Goal: Check status: Check status

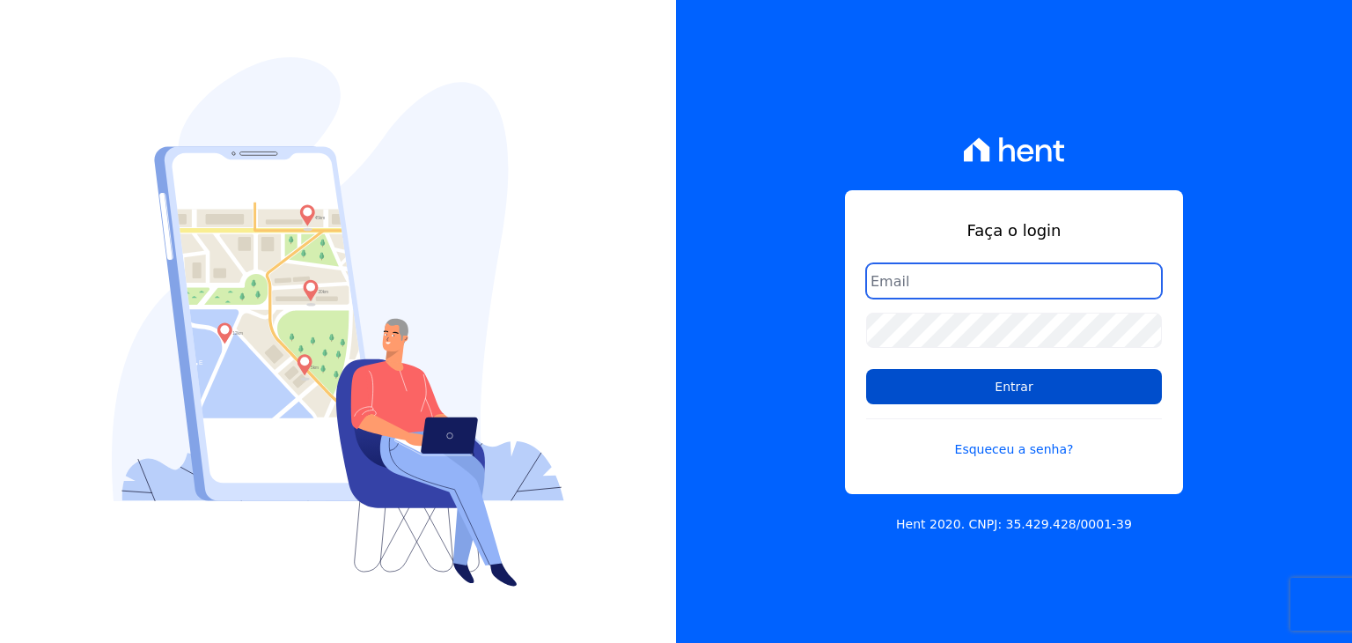
type input "[EMAIL_ADDRESS][DOMAIN_NAME]"
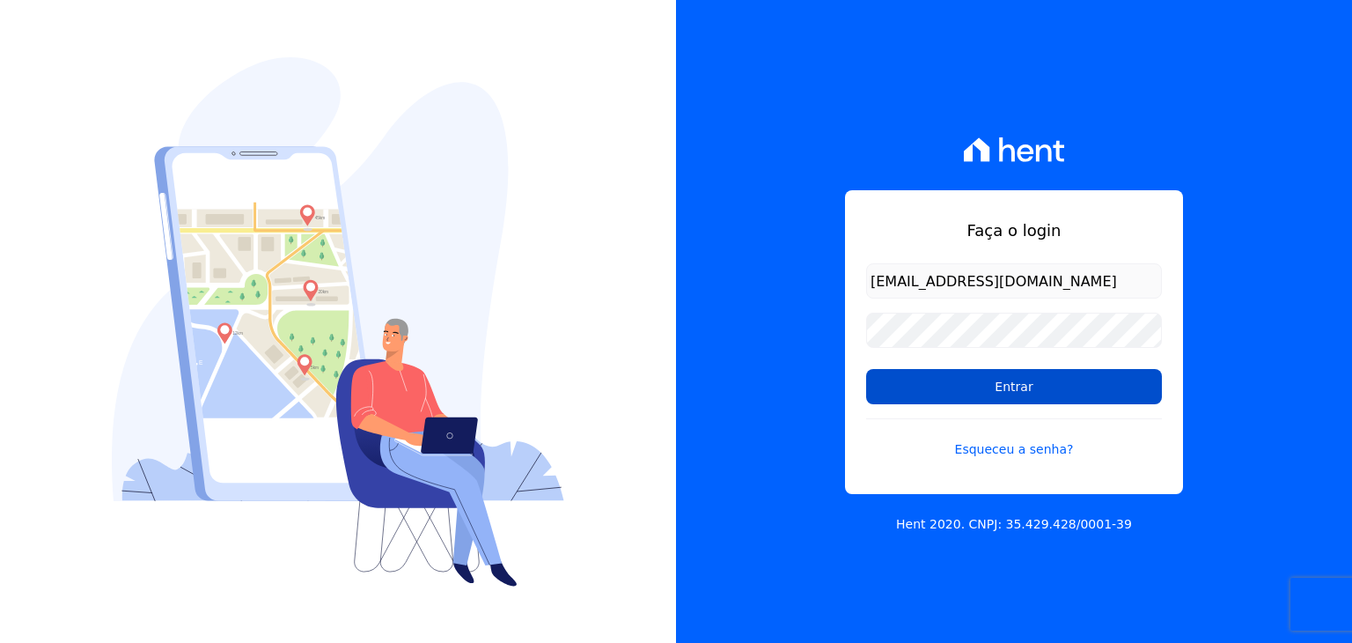
click at [1028, 385] on input "Entrar" at bounding box center [1014, 386] width 296 height 35
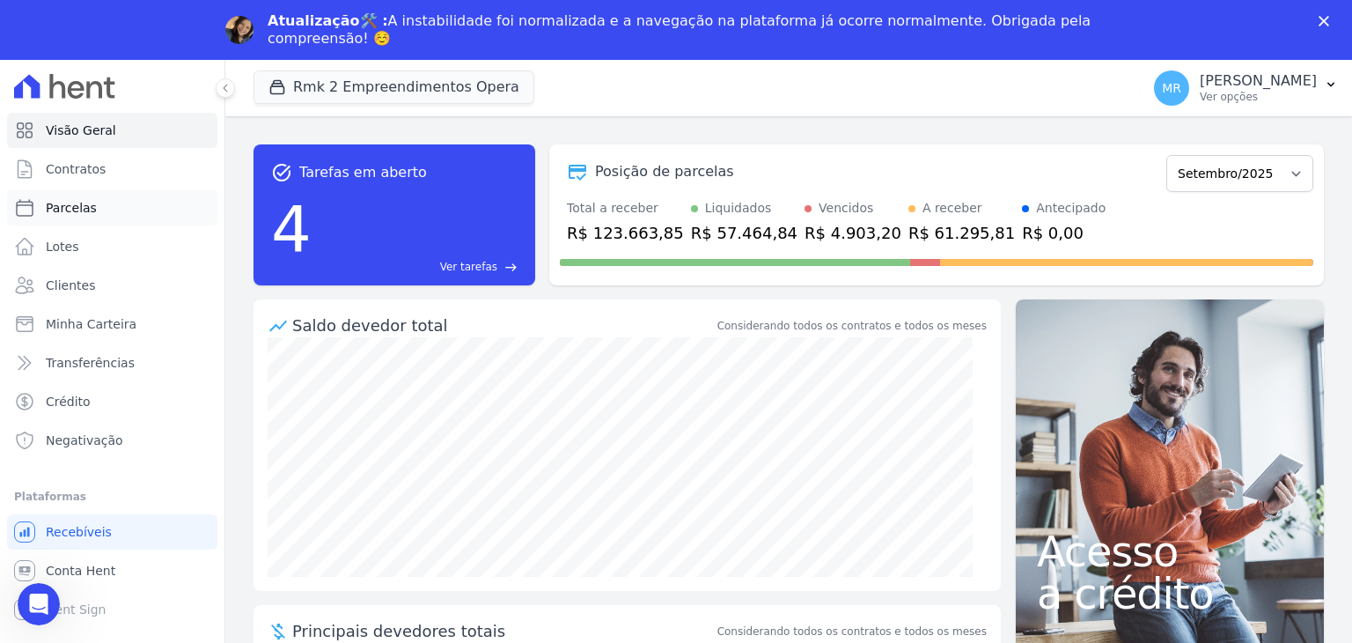
click at [137, 205] on link "Parcelas" at bounding box center [112, 207] width 210 height 35
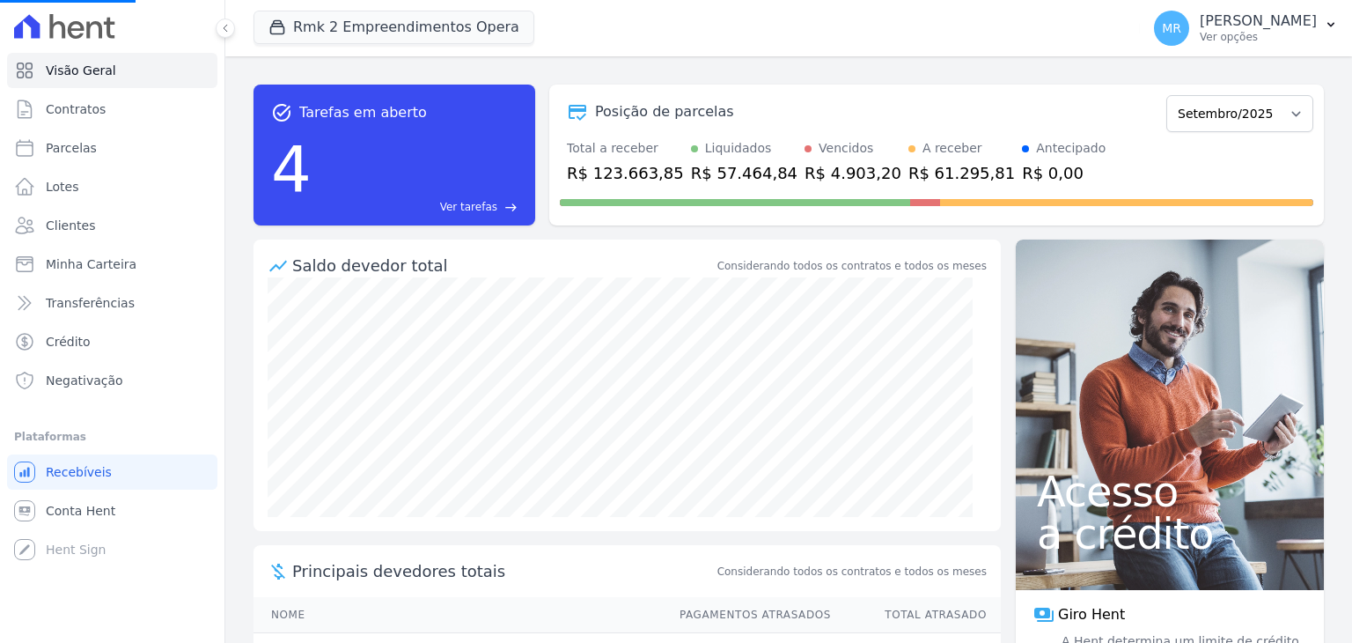
select select
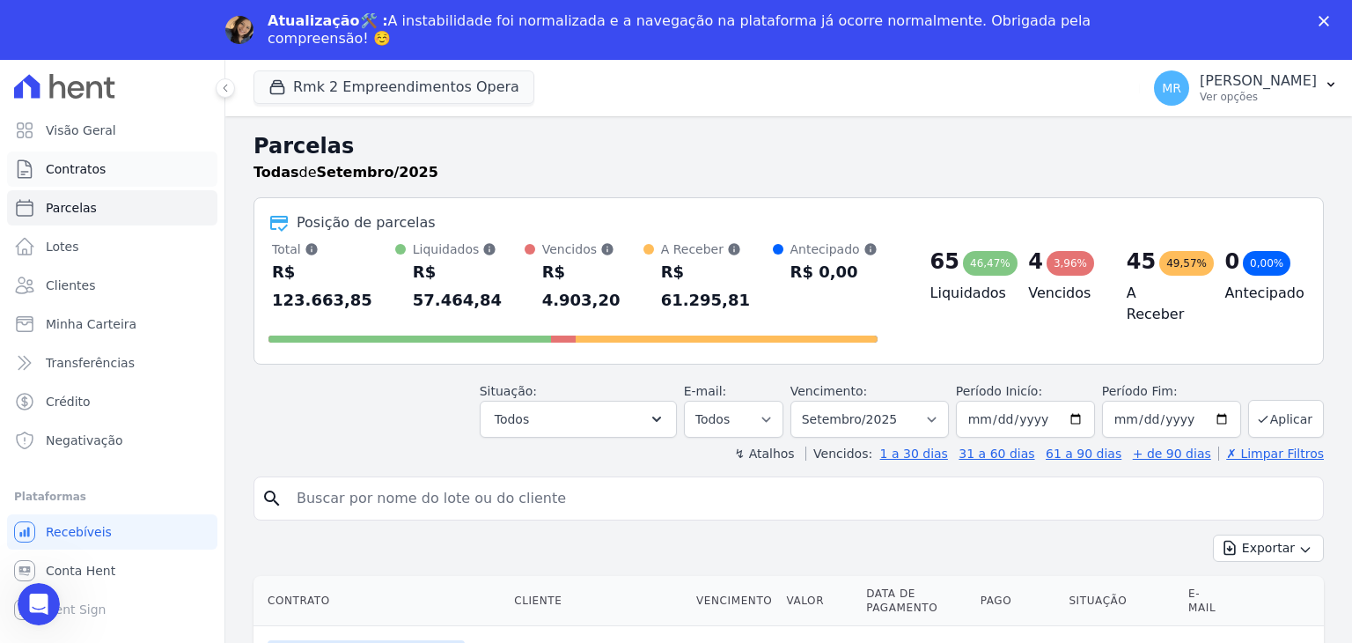
click at [130, 166] on link "Contratos" at bounding box center [112, 168] width 210 height 35
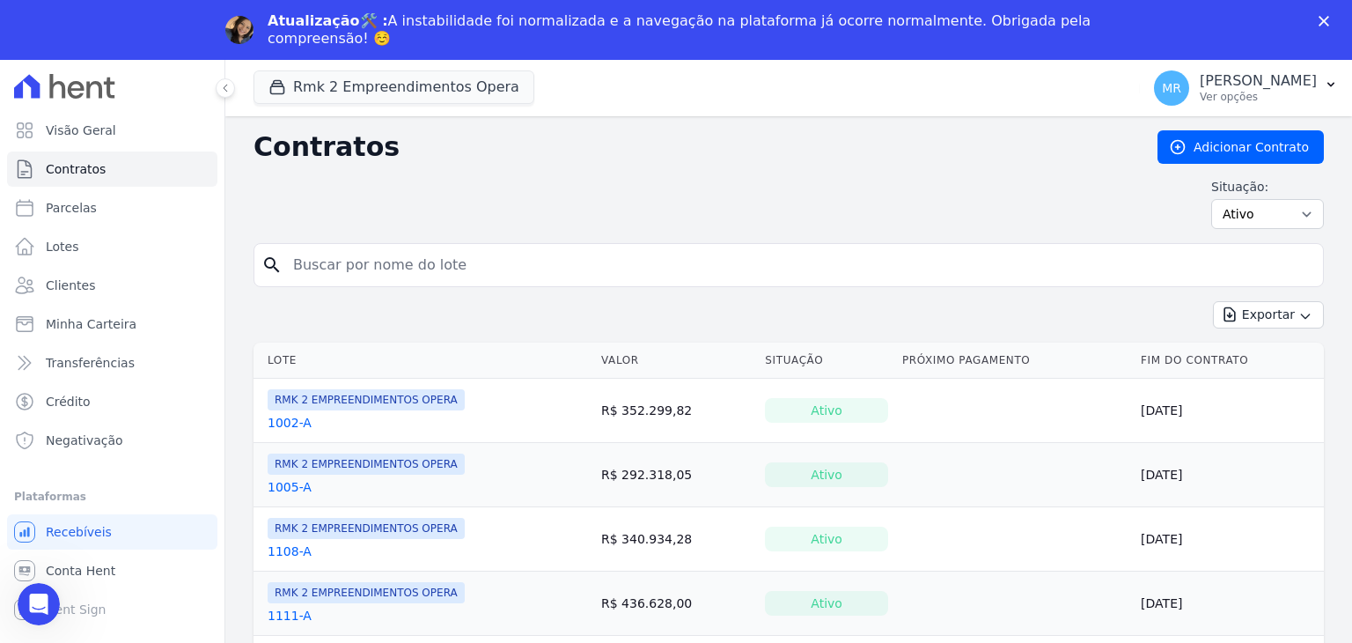
click at [334, 257] on input "search" at bounding box center [799, 264] width 1033 height 35
type input "307"
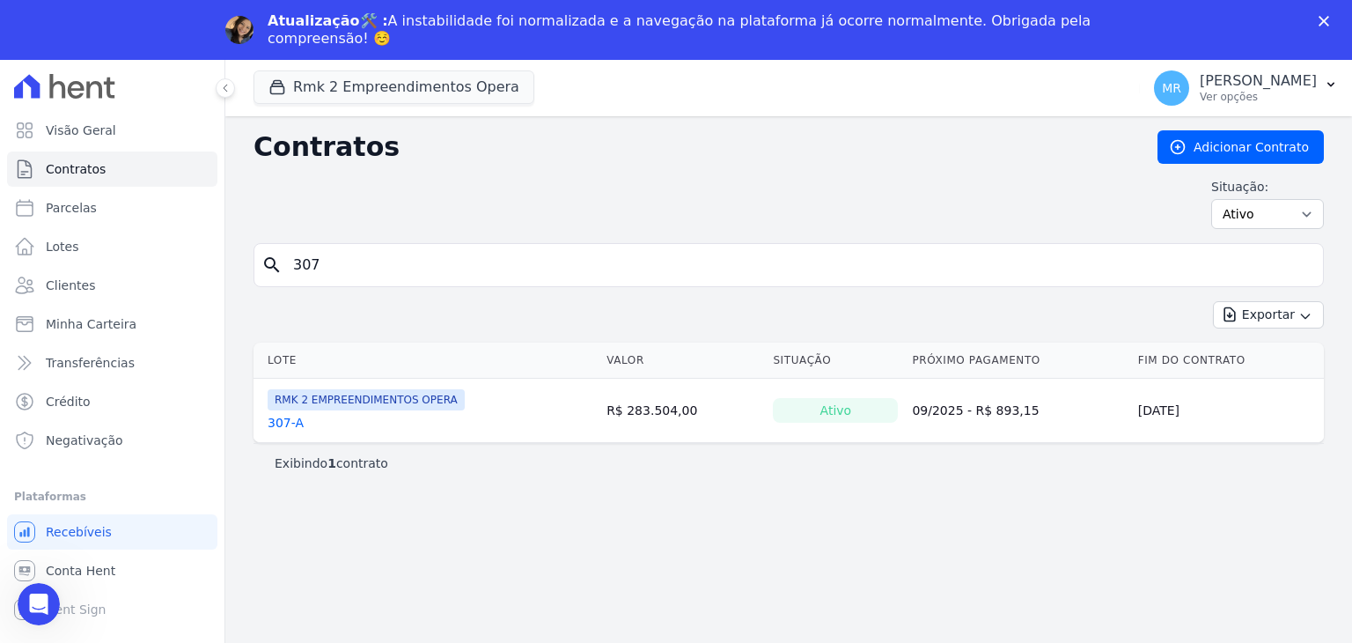
click at [285, 422] on link "307-A" at bounding box center [286, 423] width 36 height 18
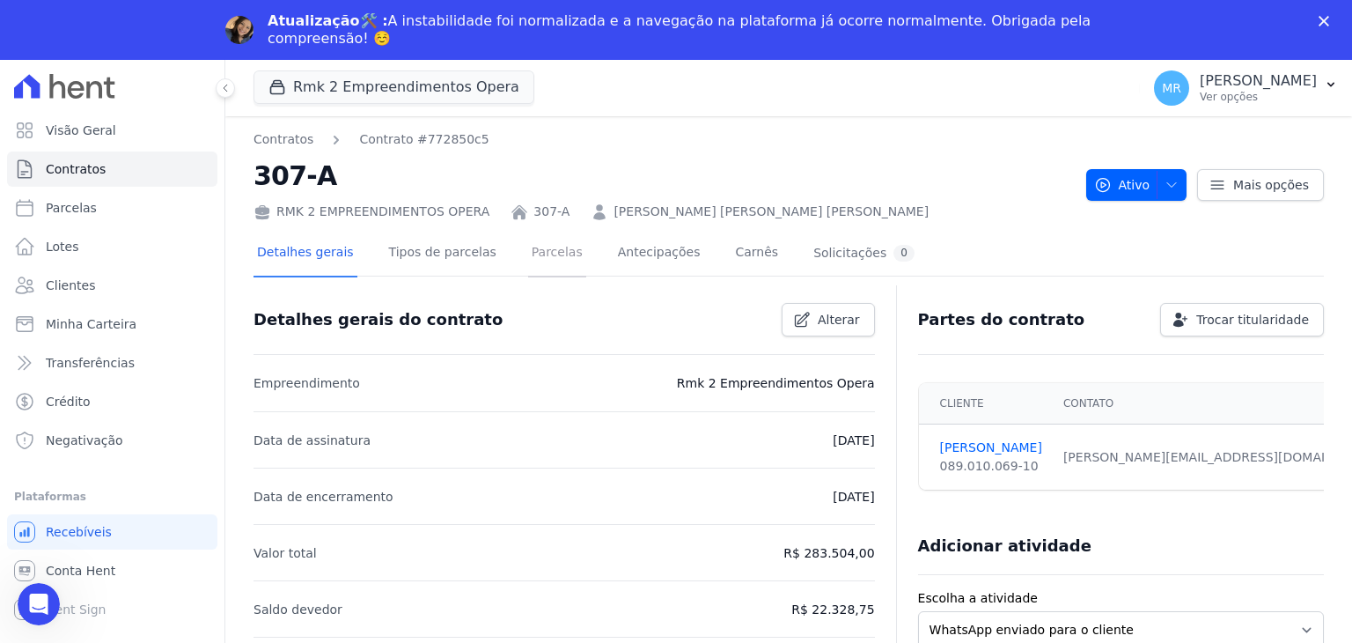
click at [529, 249] on link "Parcelas" at bounding box center [557, 254] width 58 height 47
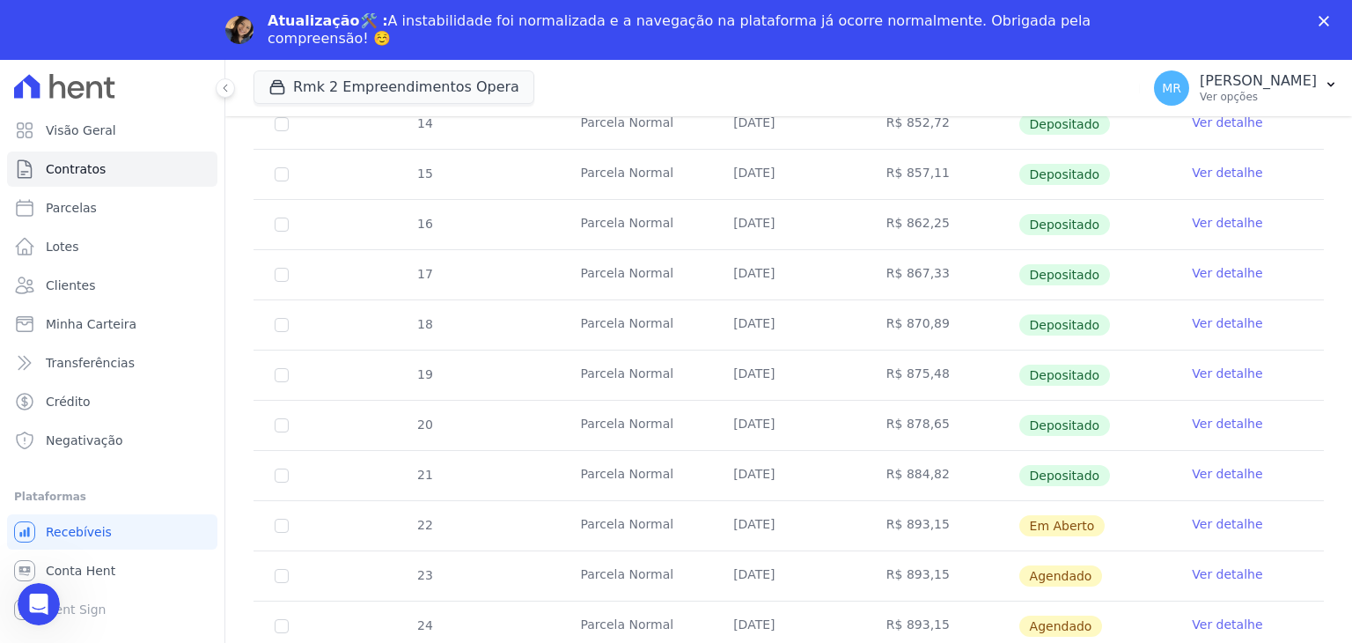
scroll to position [440, 0]
